Goal: Information Seeking & Learning: Learn about a topic

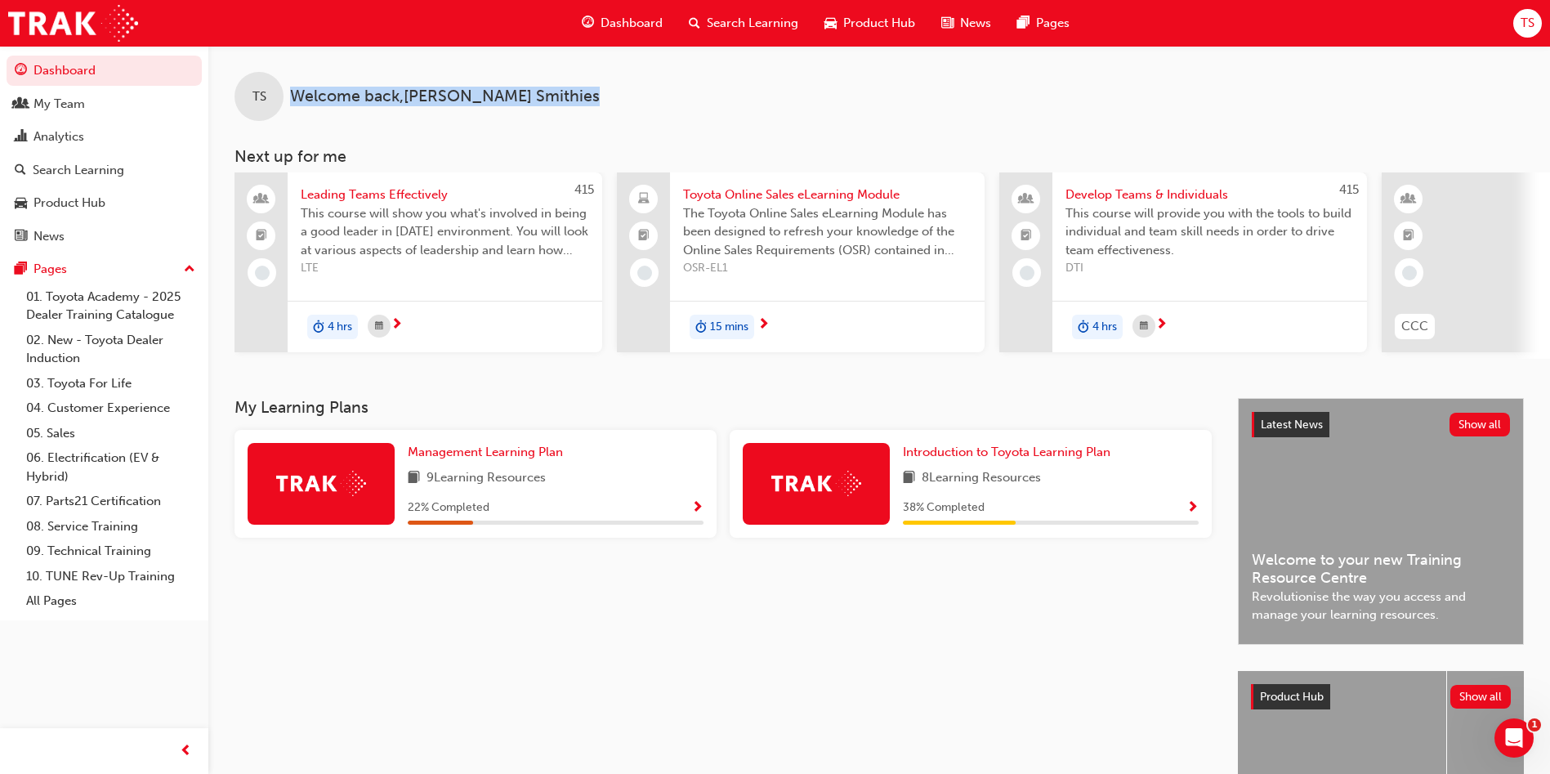
drag, startPoint x: 472, startPoint y: 100, endPoint x: 292, endPoint y: 98, distance: 180.5
click at [292, 98] on div "TS Welcome back , [PERSON_NAME]" at bounding box center [878, 83] width 1341 height 75
click at [299, 99] on span "Welcome back , [PERSON_NAME]" at bounding box center [445, 96] width 310 height 19
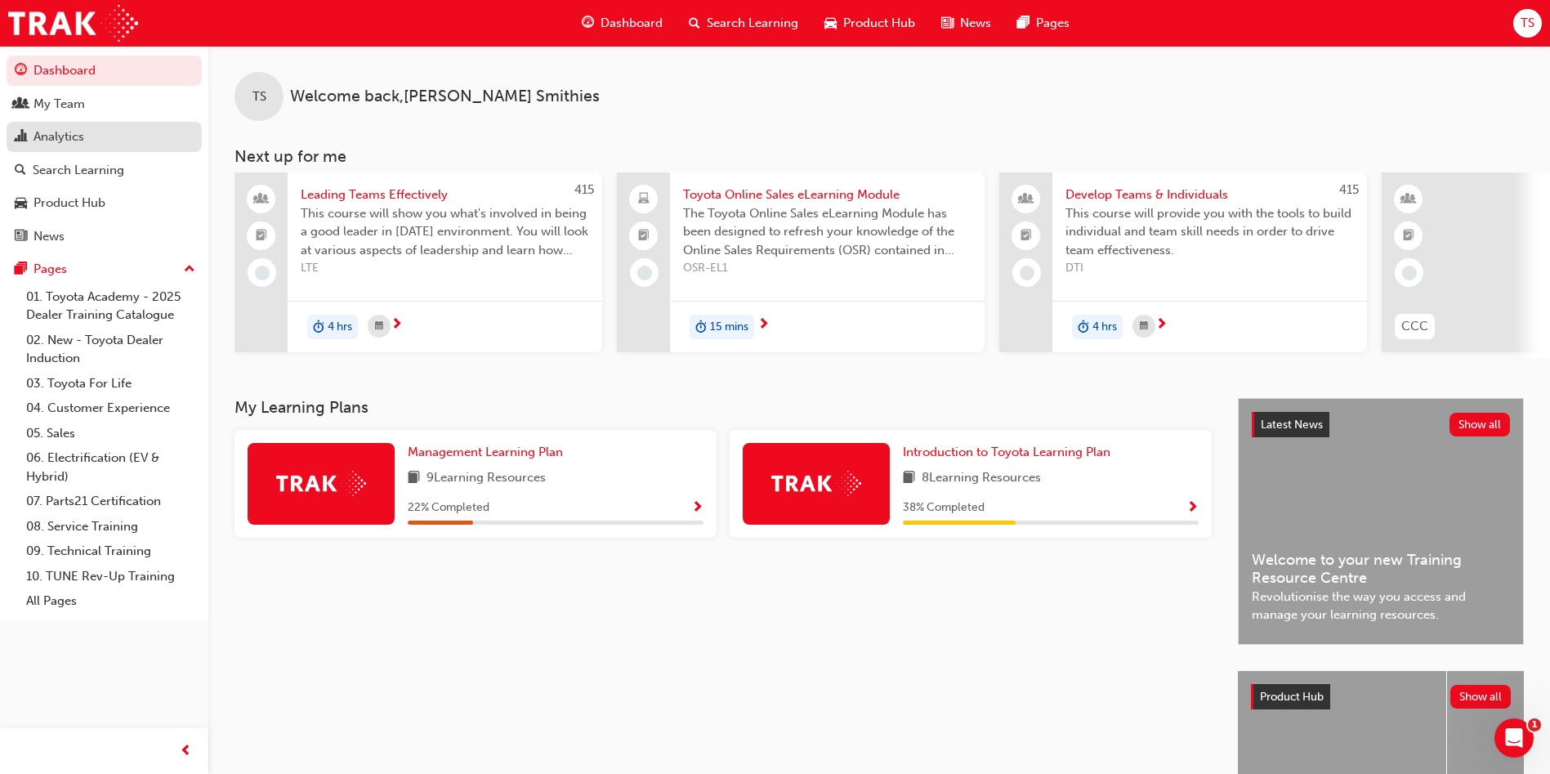
click at [54, 144] on div "Analytics" at bounding box center [58, 136] width 51 height 19
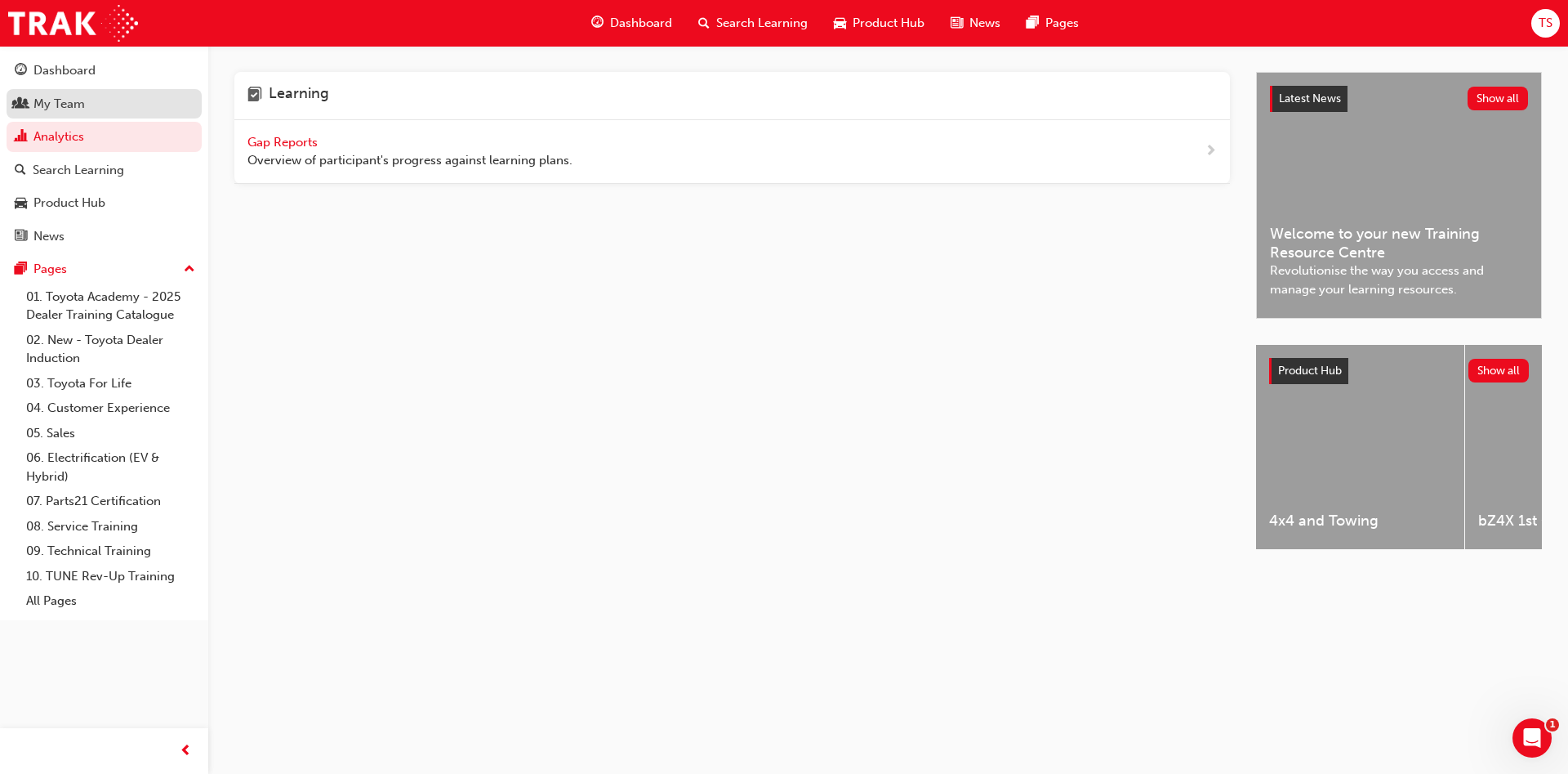
click at [87, 109] on div "My Team" at bounding box center [104, 104] width 179 height 20
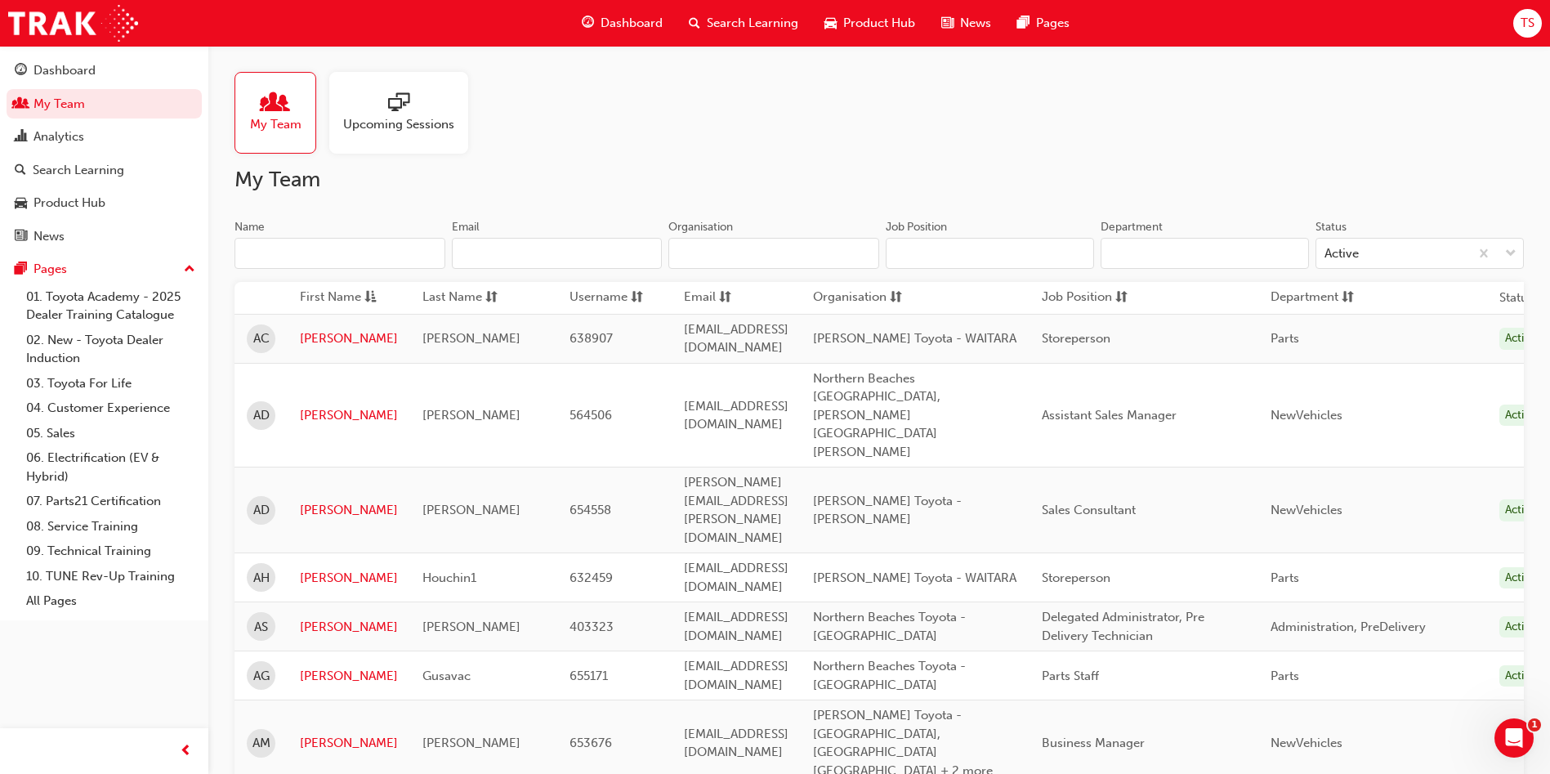
click at [363, 253] on input "Name" at bounding box center [339, 253] width 211 height 31
click at [748, 25] on span "Search Learning" at bounding box center [752, 23] width 91 height 19
